Goal: Task Accomplishment & Management: Complete application form

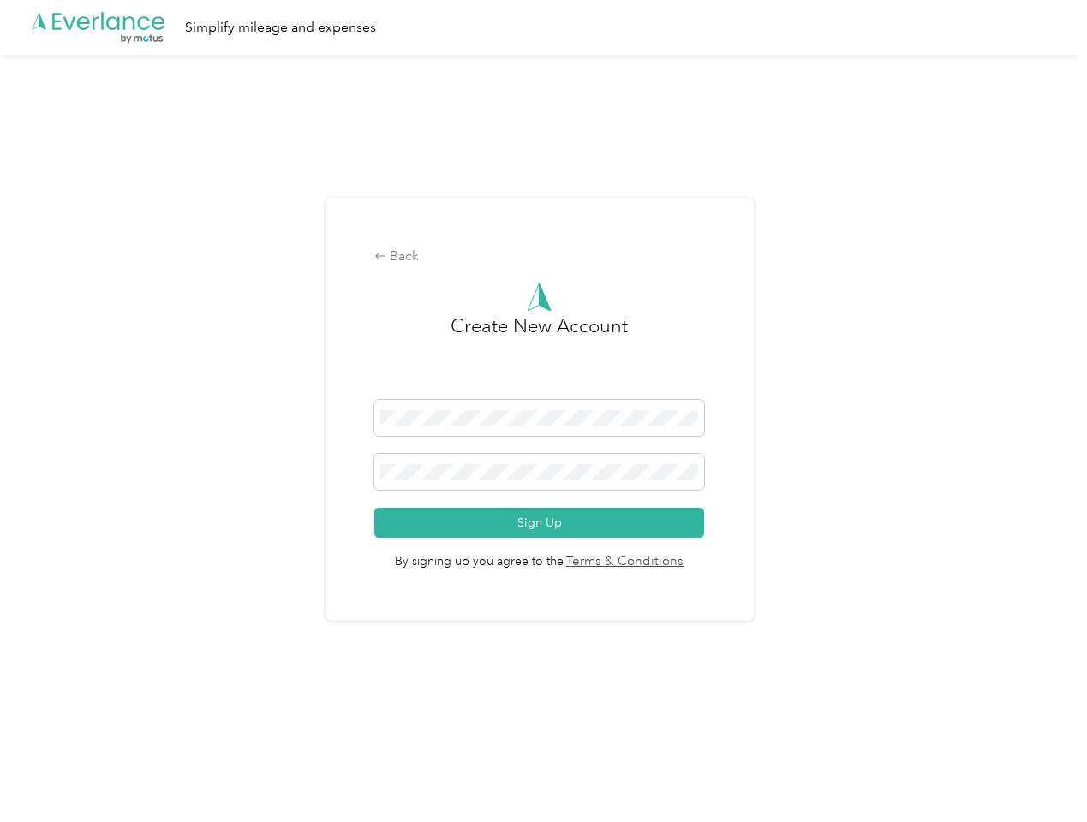
click at [543, 389] on h3 "Create New Account" at bounding box center [539, 356] width 177 height 88
click at [543, 27] on div ".cls-1 { fill: #00adee; } .cls-2 { fill: #fff; } .cls-3 { fill: #707372; } .cls…" at bounding box center [539, 27] width 1079 height 55
click at [543, 257] on div "Back" at bounding box center [539, 257] width 330 height 21
click at [543, 523] on button "Sign Up" at bounding box center [539, 523] width 330 height 30
